Goal: Check status: Check status

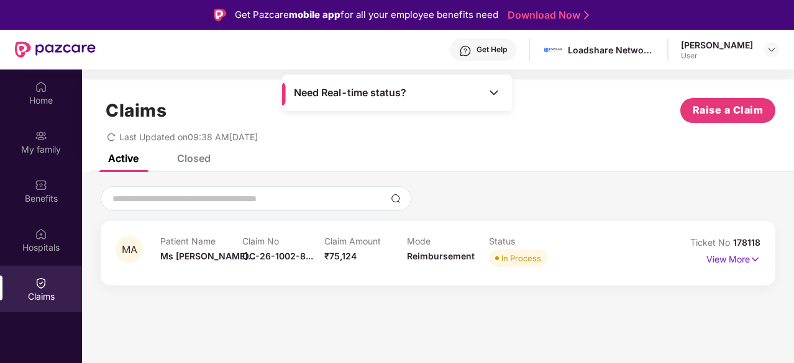
scroll to position [70, 0]
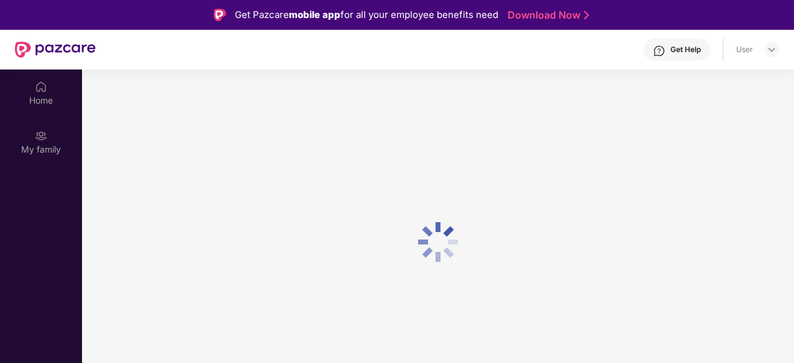
scroll to position [70, 0]
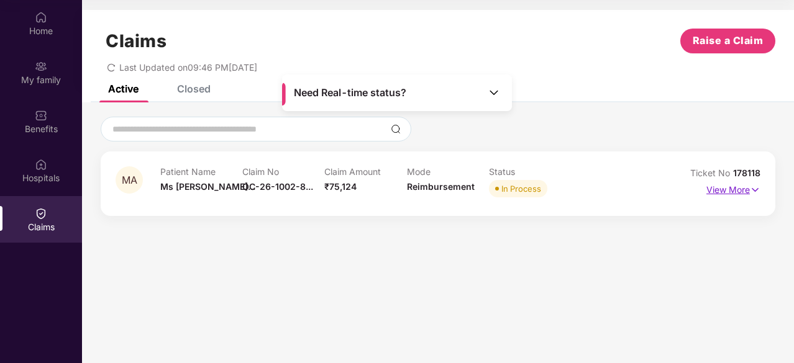
click at [722, 189] on p "View More" at bounding box center [733, 188] width 54 height 17
drag, startPoint x: 722, startPoint y: 189, endPoint x: 715, endPoint y: 190, distance: 6.9
click at [722, 189] on p "View More" at bounding box center [733, 188] width 54 height 17
click at [728, 193] on p "View More" at bounding box center [733, 188] width 54 height 17
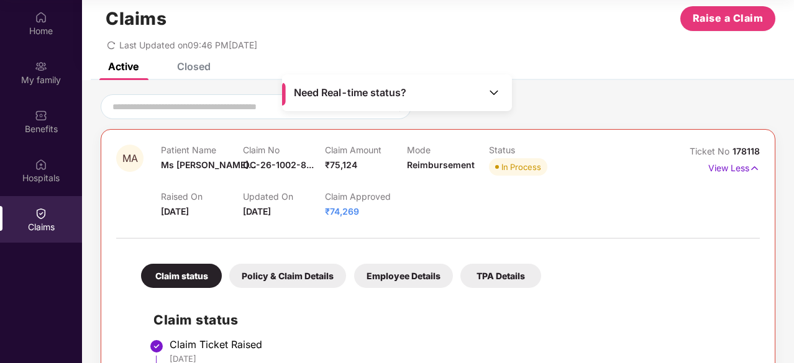
scroll to position [0, 0]
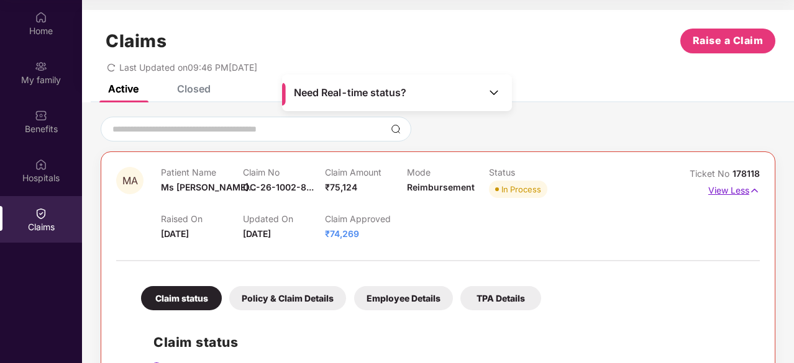
click at [725, 191] on p "View Less" at bounding box center [734, 189] width 52 height 17
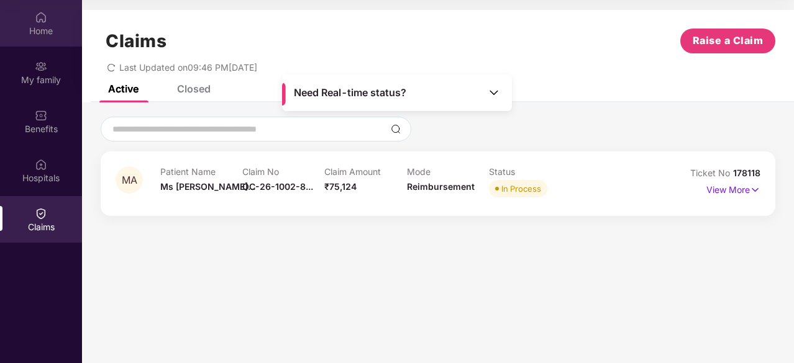
click at [36, 29] on div "Home" at bounding box center [41, 31] width 82 height 12
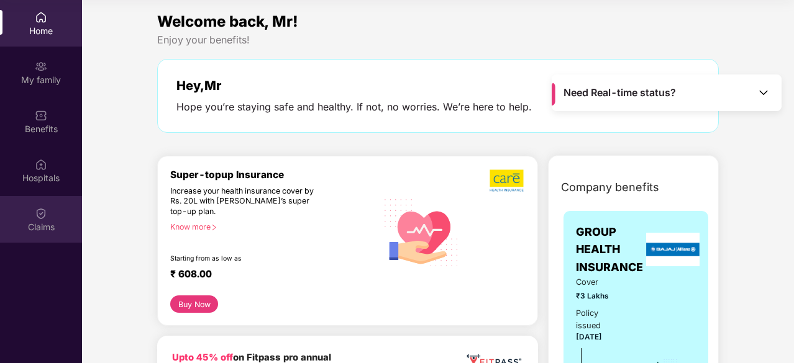
click at [40, 217] on img at bounding box center [41, 214] width 12 height 12
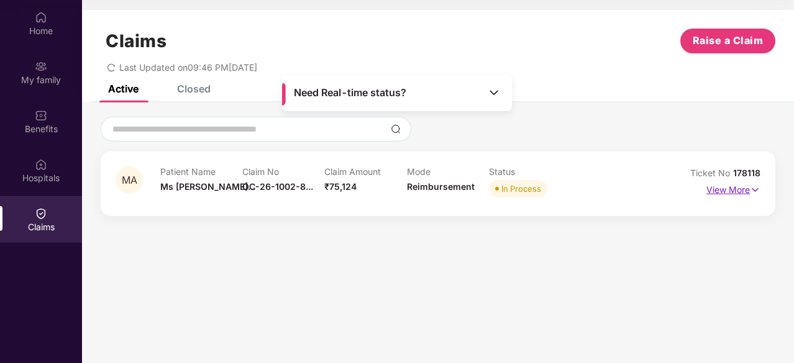
click at [721, 190] on p "View More" at bounding box center [733, 188] width 54 height 17
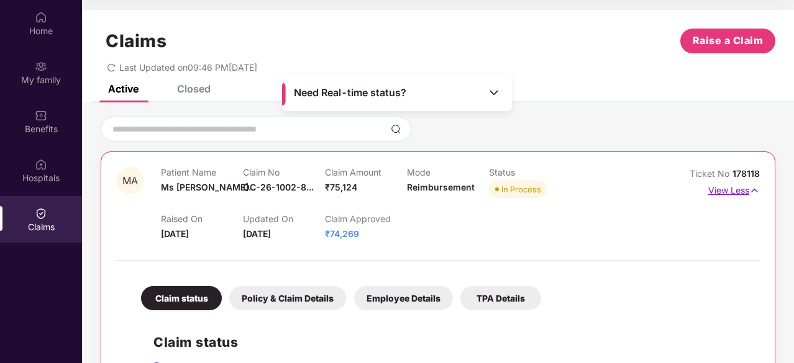
click at [737, 188] on p "View Less" at bounding box center [734, 189] width 52 height 17
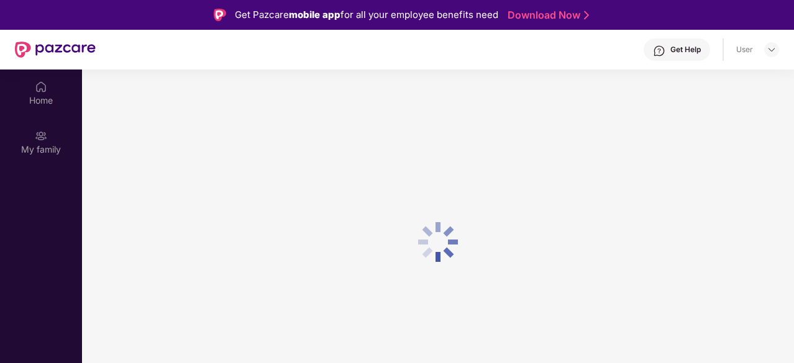
scroll to position [70, 0]
